Goal: Information Seeking & Learning: Learn about a topic

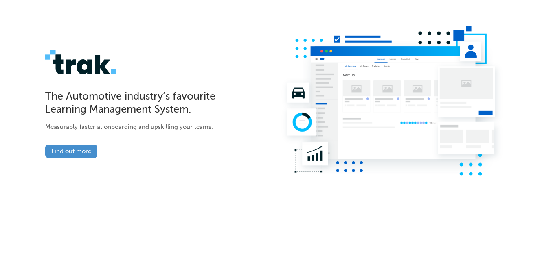
click at [76, 152] on link "Find out more" at bounding box center [71, 151] width 52 height 13
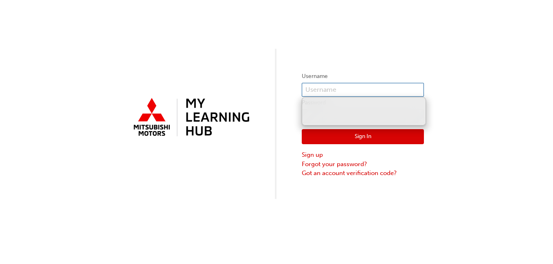
type input "0005878539"
click at [477, 123] on div "Username 0005878539 Password Sign In Sign up Forgot your password? Got an accou…" at bounding box center [276, 99] width 553 height 199
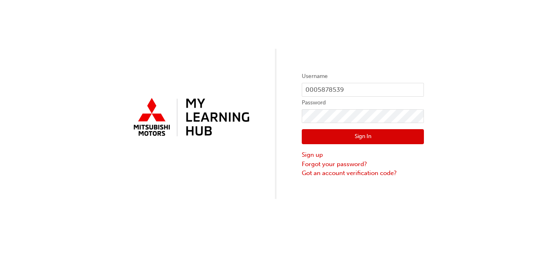
click at [354, 135] on button "Sign In" at bounding box center [363, 136] width 122 height 15
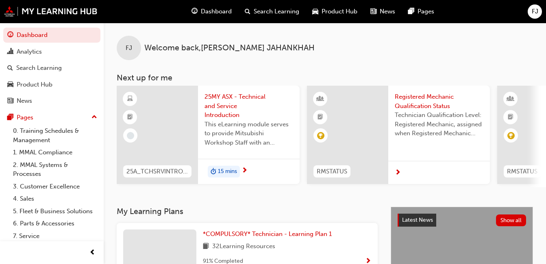
click at [229, 99] on span "25MY ASX - Technical and Service Introduction" at bounding box center [249, 106] width 89 height 28
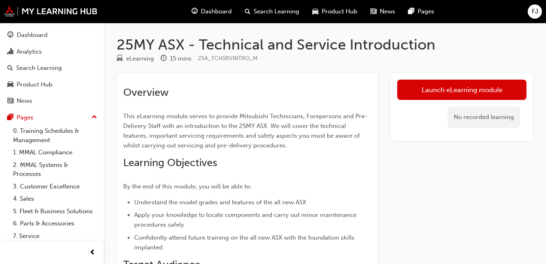
drag, startPoint x: 355, startPoint y: 186, endPoint x: 552, endPoint y: 68, distance: 229.9
click at [355, 186] on p "By the end of this module, you will be able to:" at bounding box center [247, 187] width 248 height 10
click at [354, 189] on p "By the end of this module, you will be able to:" at bounding box center [247, 187] width 248 height 10
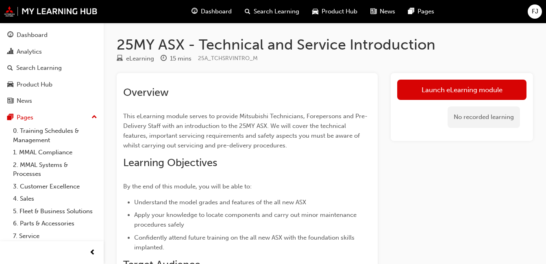
click at [354, 189] on p "By the end of this module, you will be able to:" at bounding box center [247, 187] width 248 height 10
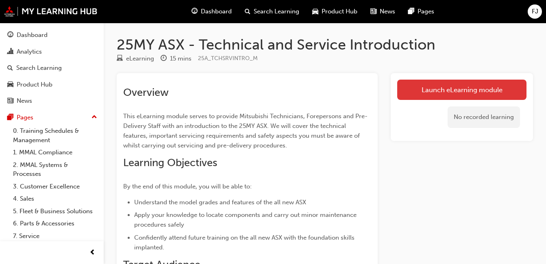
click at [495, 87] on link "Launch eLearning module" at bounding box center [462, 90] width 129 height 20
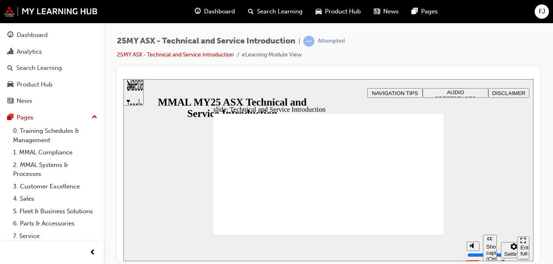
click at [542, 200] on div "25MY ASX - Technical and Service Introduction | Attempted 25MY ASX - Technical …" at bounding box center [328, 133] width 449 height 221
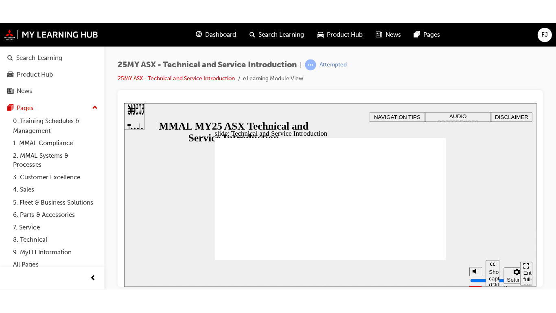
scroll to position [39, 0]
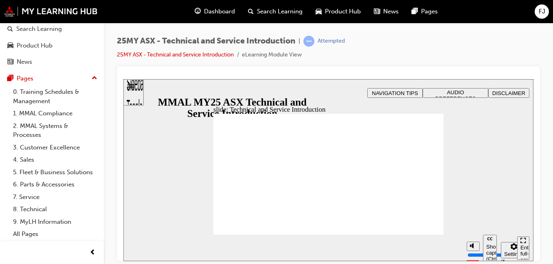
drag, startPoint x: 115, startPoint y: 211, endPoint x: 116, endPoint y: 178, distance: 33.0
click at [116, 178] on div "25MY ASX - Technical and Service Introduction | Attempted 25MY ASX - Technical …" at bounding box center [328, 133] width 449 height 221
click at [522, 247] on div "Enter full-screen (Ctrl+Alt+F)" at bounding box center [523, 257] width 6 height 24
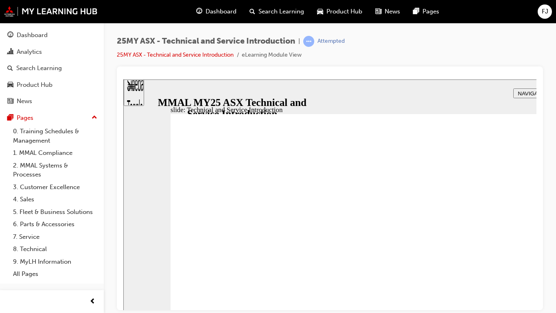
scroll to position [0, 0]
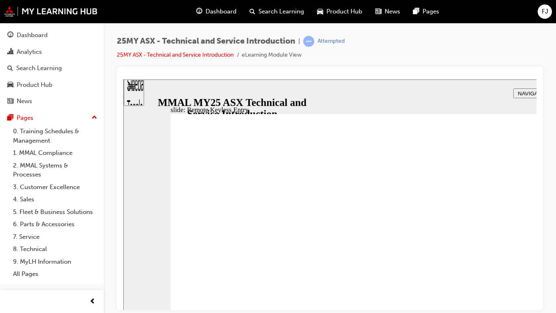
type input "21"
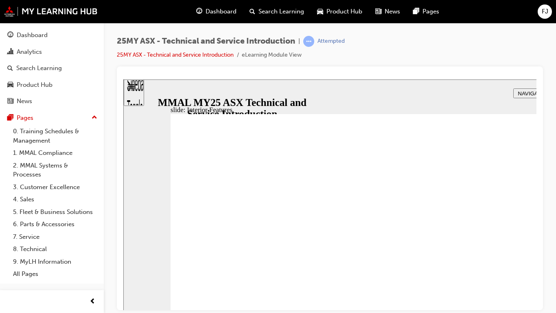
type input "17"
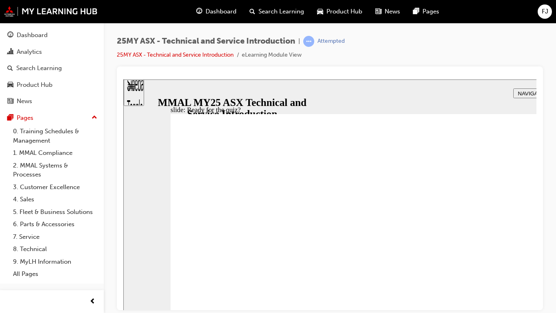
radio input "true"
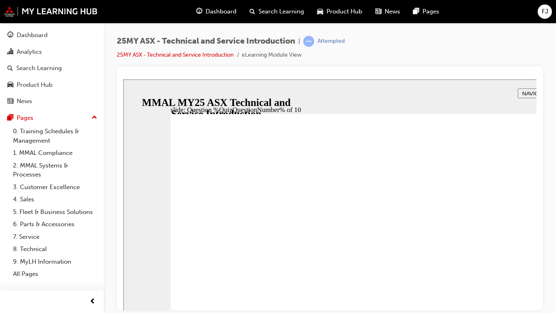
radio input "true"
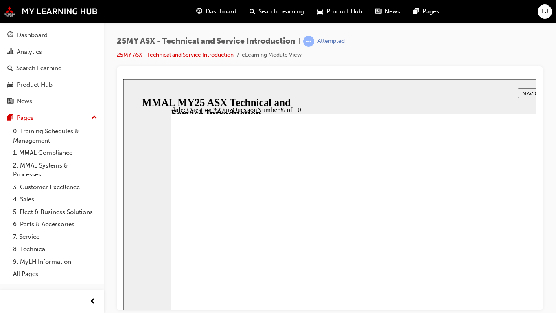
radio input "true"
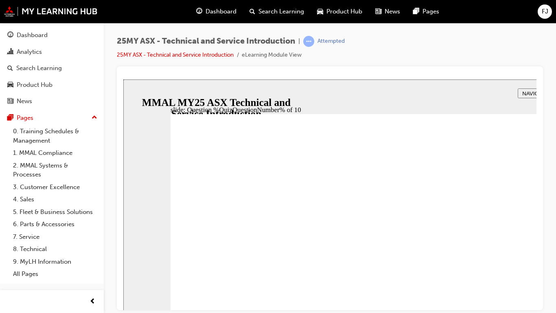
radio input "true"
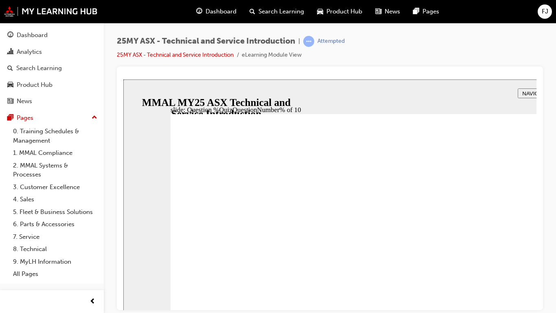
radio input "true"
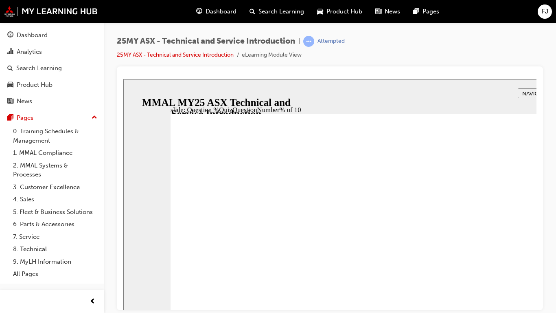
radio input "true"
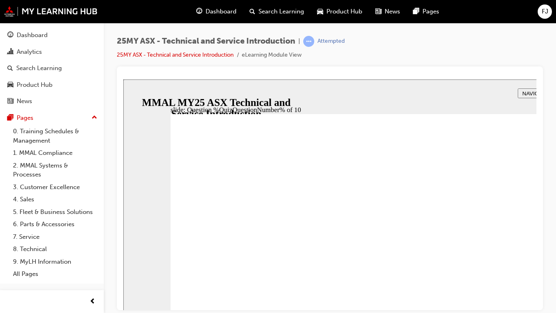
radio input "true"
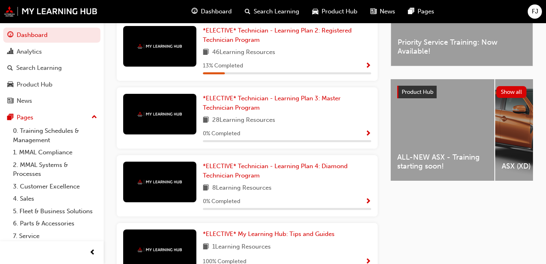
scroll to position [244, 0]
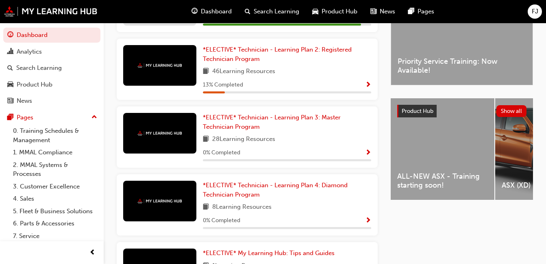
click at [430, 153] on div "ALL-NEW ASX - Training starting soon!" at bounding box center [443, 149] width 104 height 102
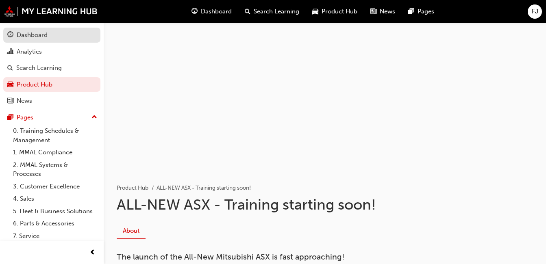
click at [40, 30] on div "Dashboard" at bounding box center [51, 35] width 89 height 10
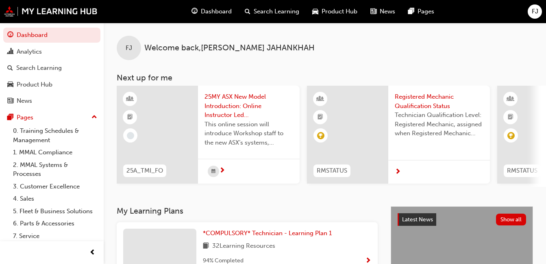
click at [221, 101] on span "25MY ASX New Model Introduction: Online Instructor Led Training" at bounding box center [249, 106] width 89 height 28
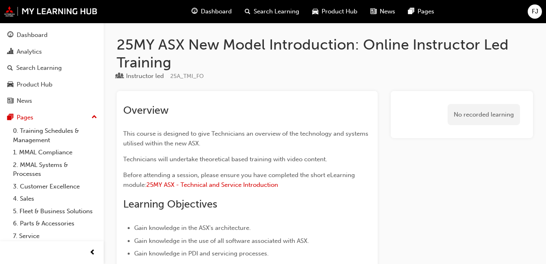
click at [535, 11] on span "FJ" at bounding box center [535, 11] width 7 height 9
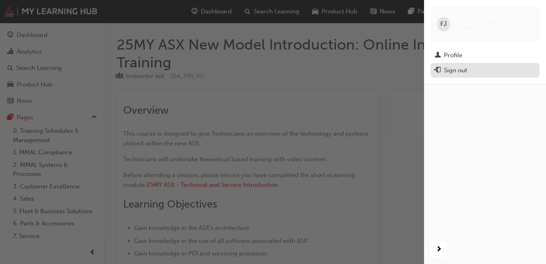
click at [451, 66] on div "Sign out" at bounding box center [455, 70] width 23 height 9
